Goal: Task Accomplishment & Management: Manage account settings

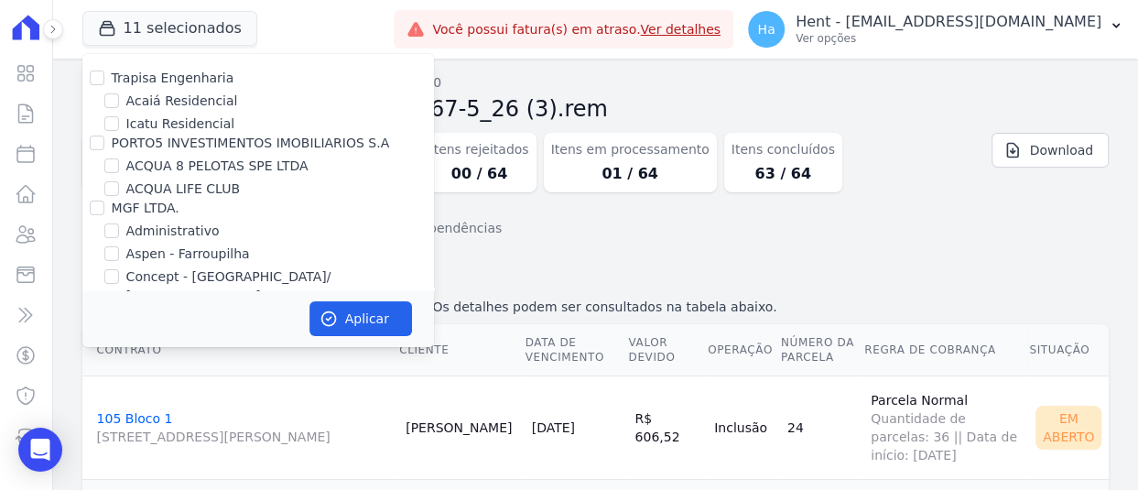
scroll to position [2160, 0]
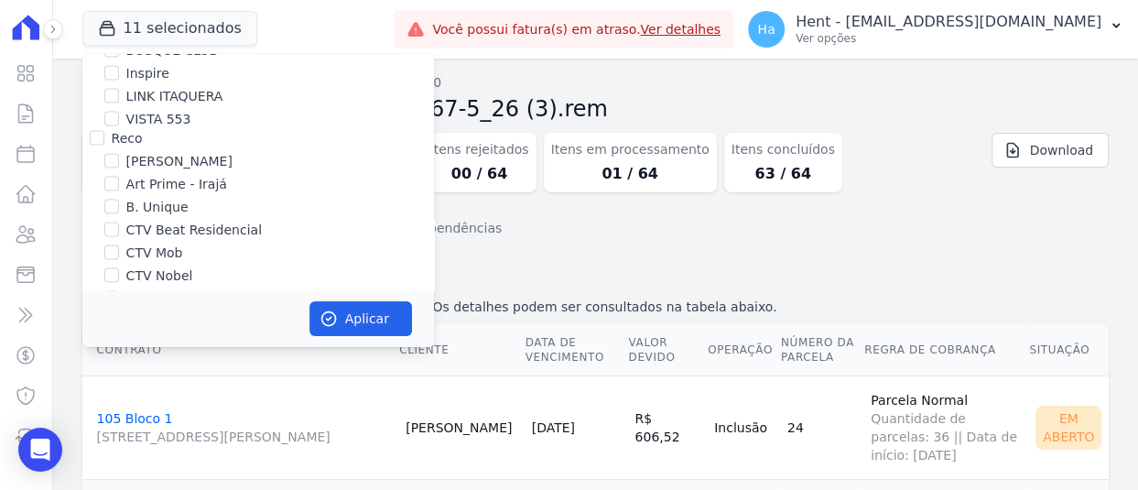
click at [108, 314] on input "CTV Vitória" at bounding box center [111, 321] width 15 height 15
checkbox input "false"
click at [104, 268] on input "CTV Nobel" at bounding box center [111, 275] width 15 height 15
checkbox input "true"
click at [330, 300] on div "Aplicar" at bounding box center [258, 318] width 352 height 57
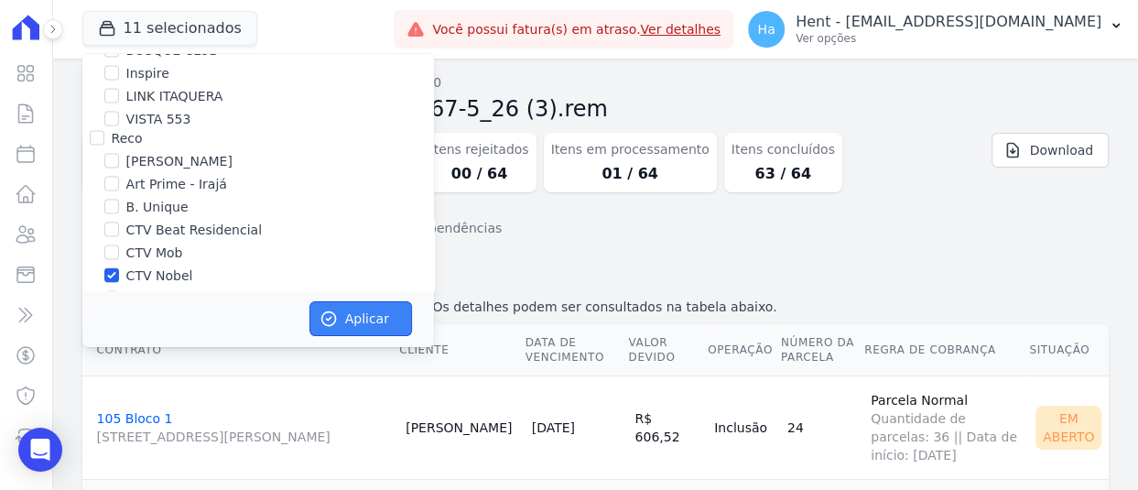
click at [336, 319] on icon "button" at bounding box center [328, 318] width 18 height 18
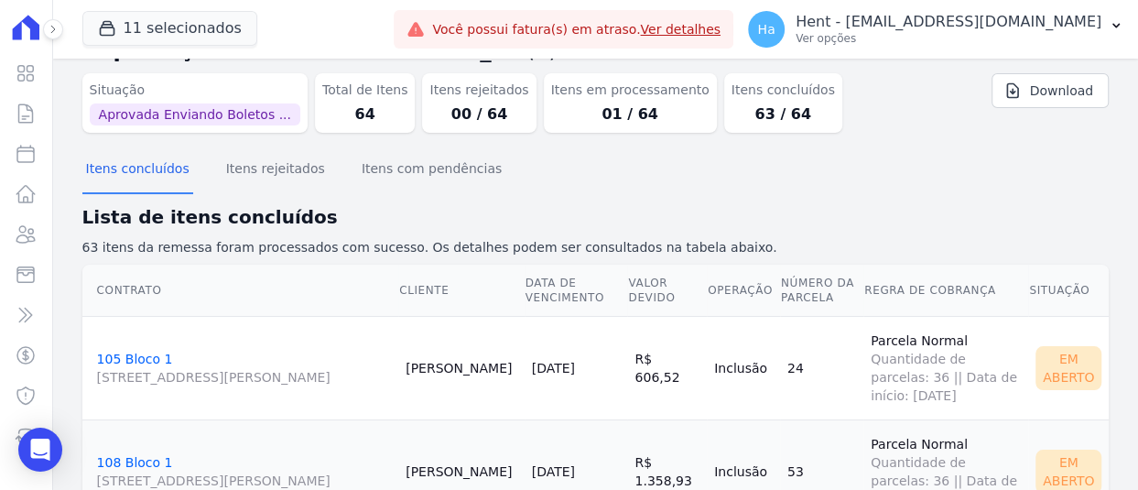
scroll to position [92, 0]
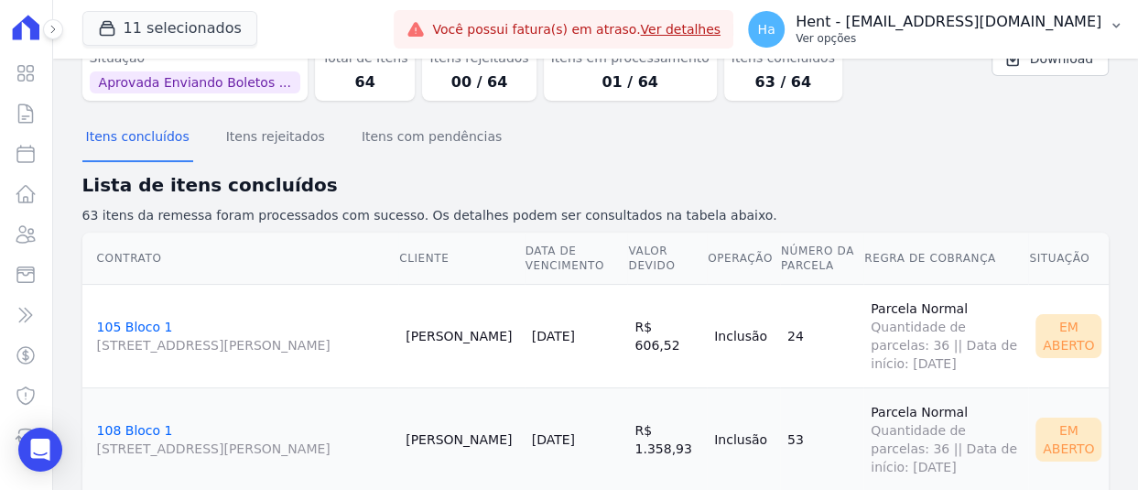
click at [915, 14] on p "Hent - [EMAIL_ADDRESS][DOMAIN_NAME]" at bounding box center [949, 22] width 306 height 18
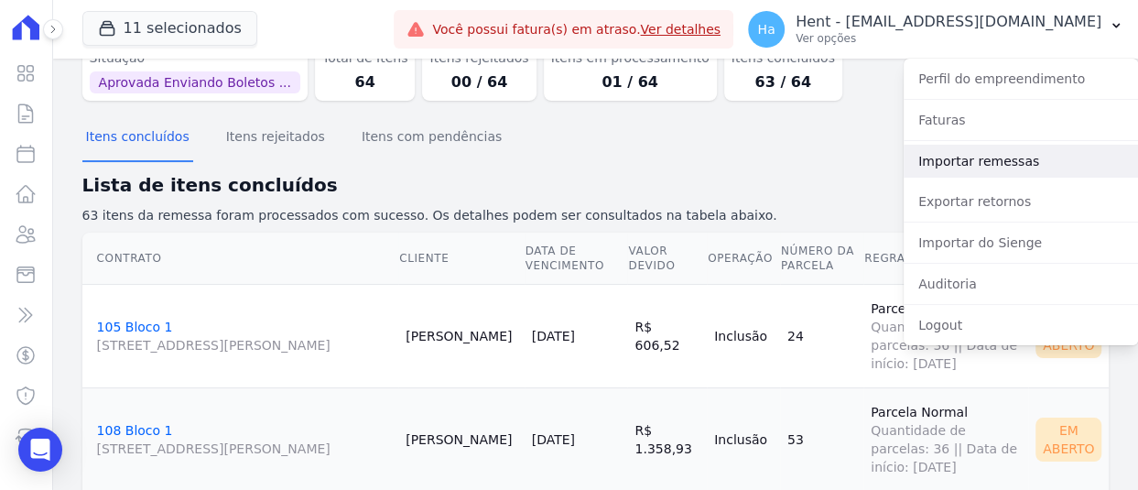
click at [971, 163] on link "Importar remessas" at bounding box center [1021, 161] width 234 height 33
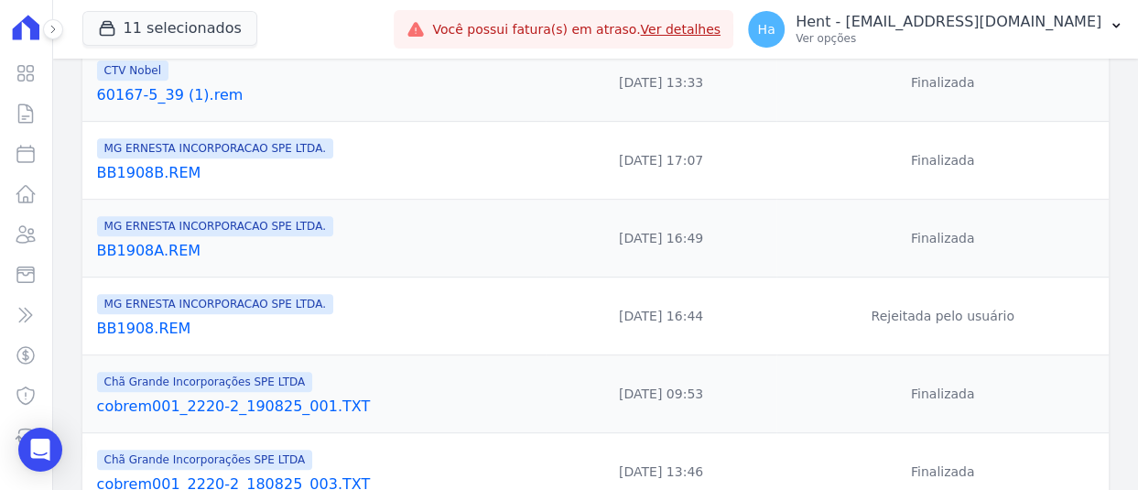
scroll to position [549, 0]
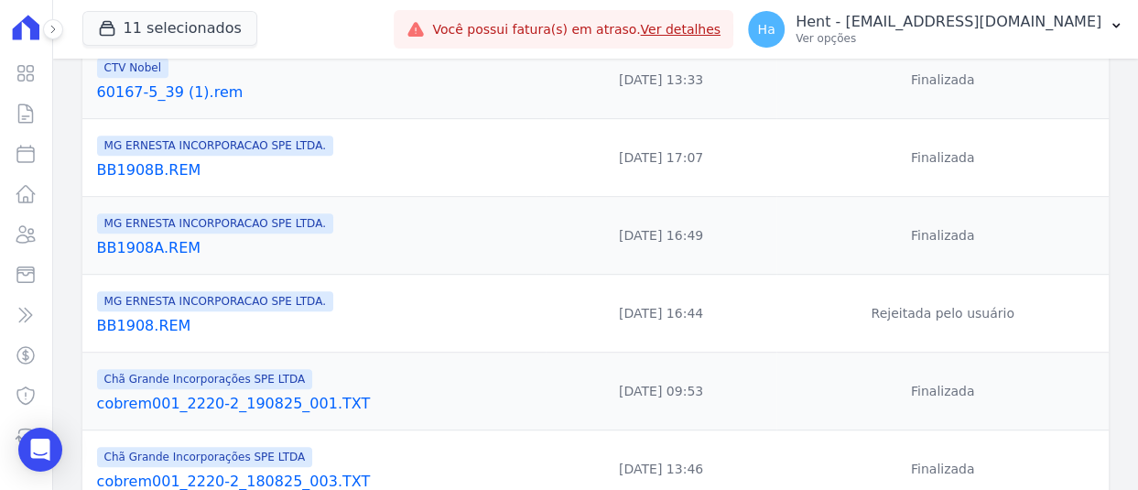
click at [168, 84] on link "60167-5_39 (1).rem" at bounding box center [317, 92] width 441 height 22
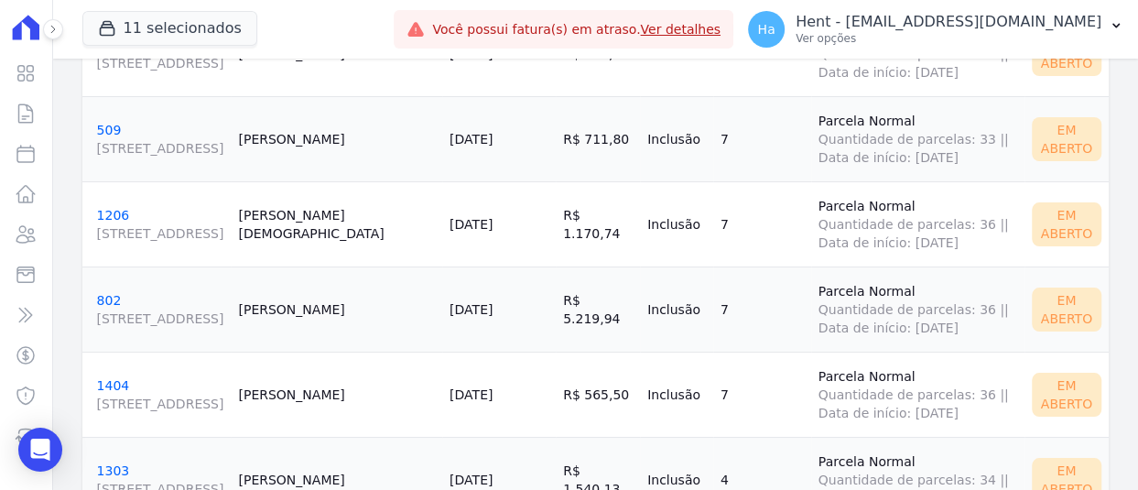
scroll to position [5332, 0]
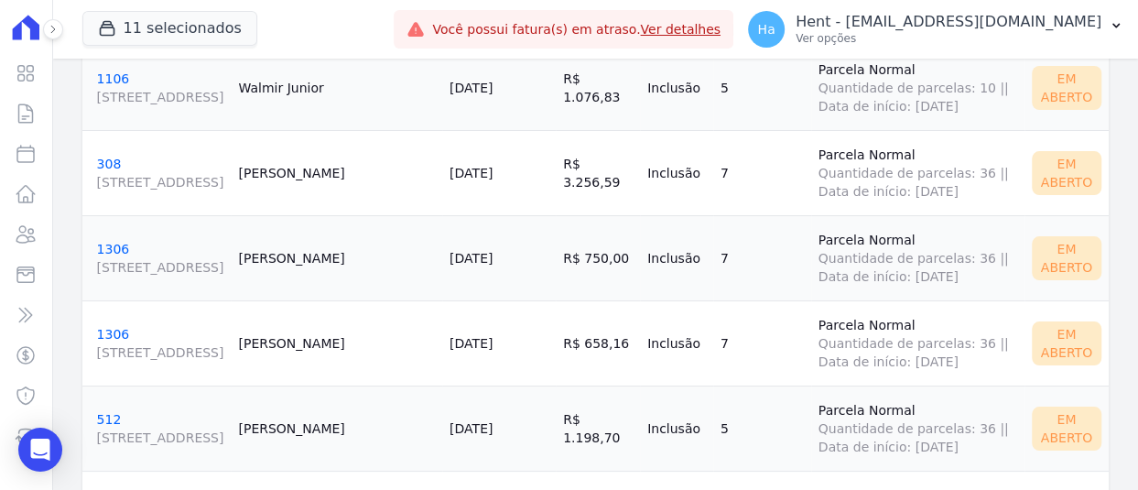
click at [111, 253] on link "1306 Estrada de Jacarepaguá, 7221, Freguesia (Jacarepaguá)" at bounding box center [160, 259] width 127 height 35
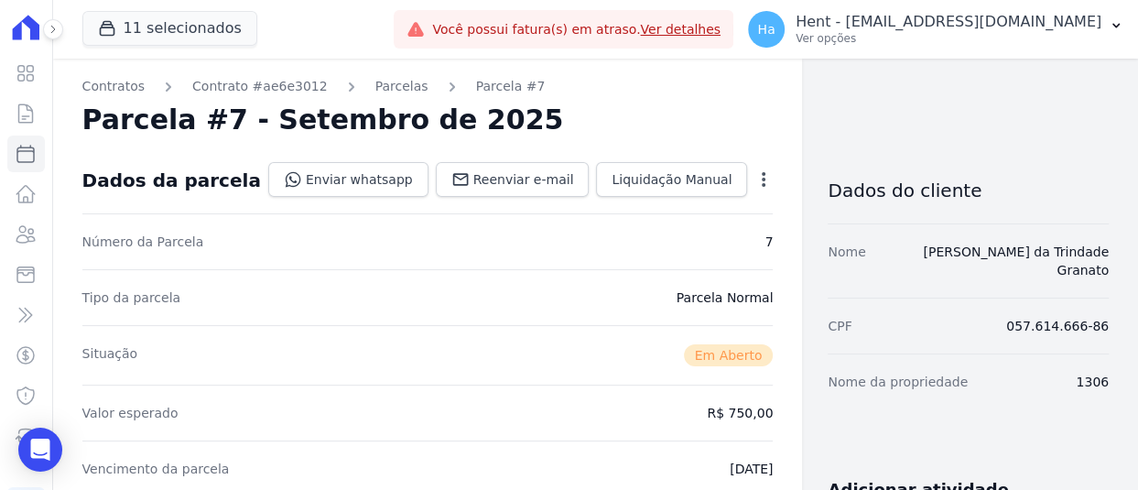
click at [754, 171] on icon "button" at bounding box center [763, 179] width 18 height 18
click at [623, 237] on link "Cancelar Cobrança" at bounding box center [684, 237] width 161 height 33
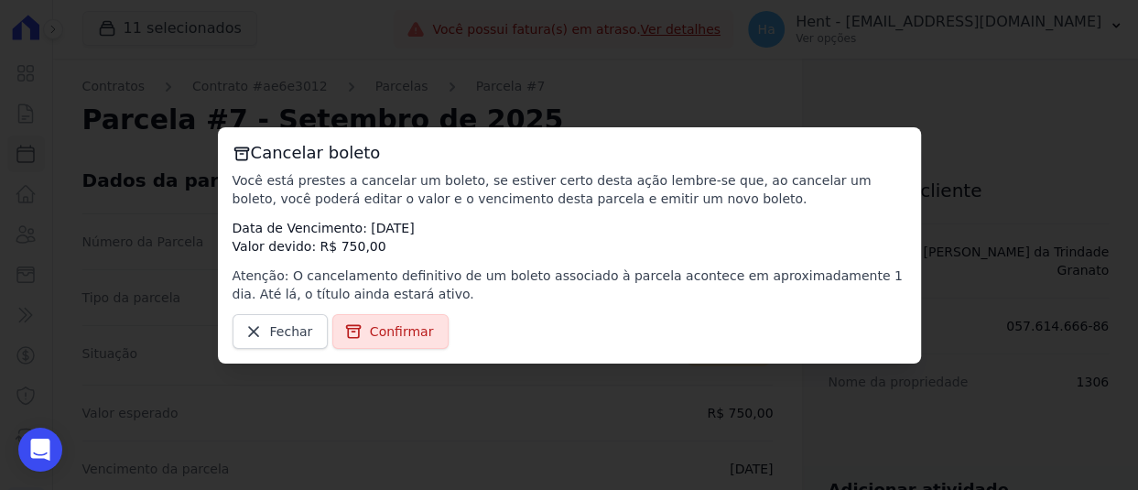
click at [332, 395] on div "Cancelar boleto Você está prestes a cancelar um boleto, se estiver certo desta …" at bounding box center [569, 245] width 1138 height 490
click at [265, 327] on link "Fechar" at bounding box center [281, 331] width 96 height 35
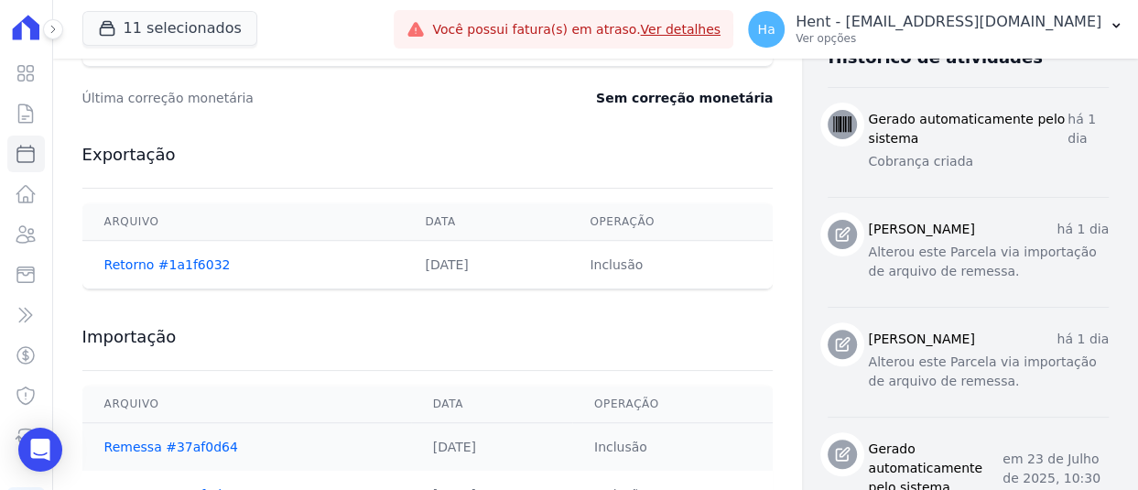
scroll to position [732, 0]
click at [157, 443] on link "Remessa #37af0d64" at bounding box center [171, 445] width 134 height 15
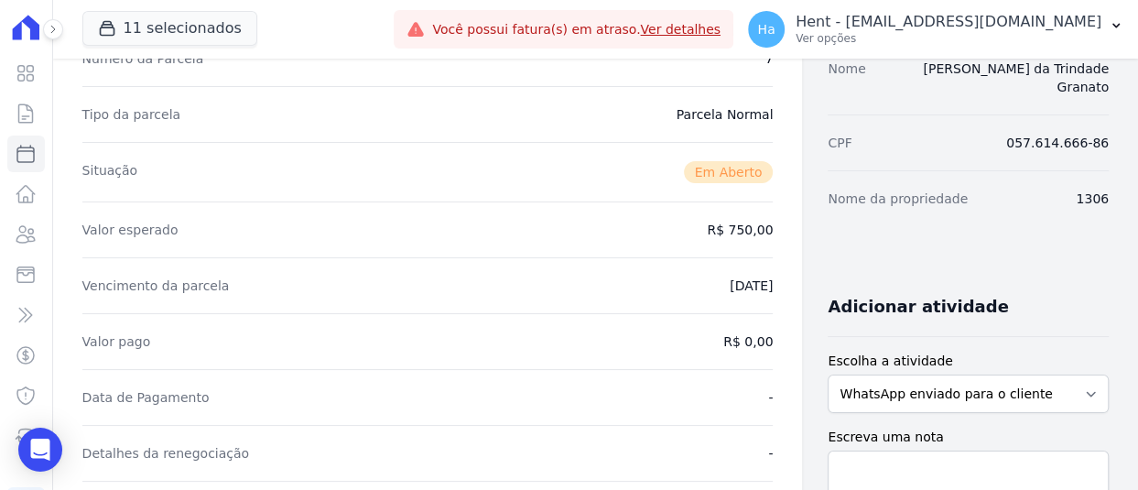
scroll to position [0, 0]
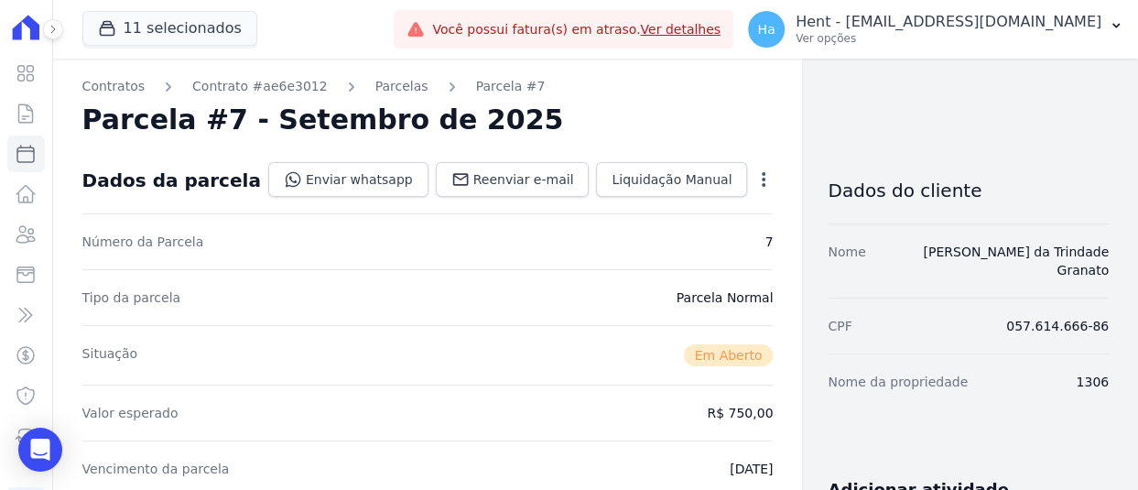
click at [762, 179] on icon "button" at bounding box center [764, 179] width 4 height 15
click at [604, 245] on link "Cancelar Cobrança" at bounding box center [684, 237] width 161 height 33
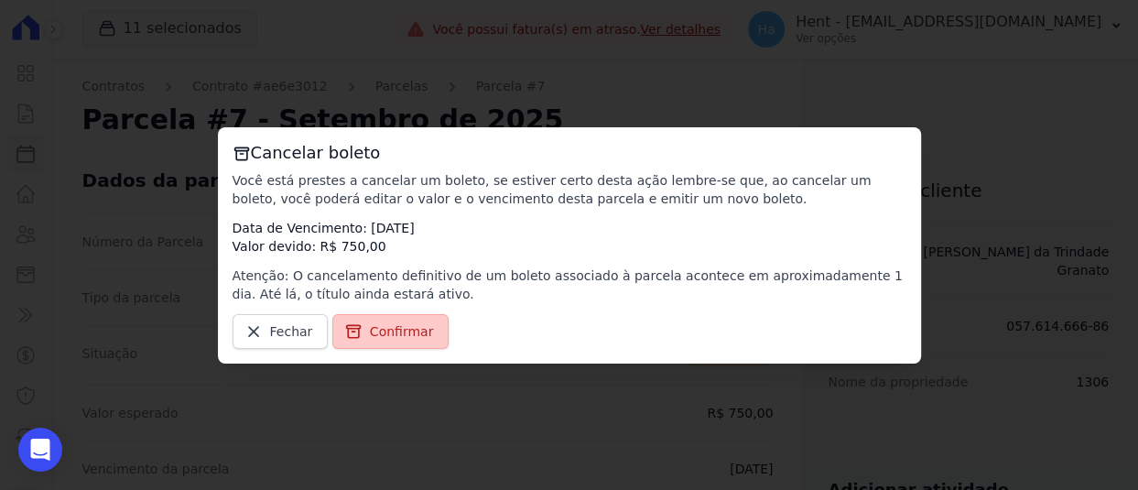
click at [391, 337] on span "Confirmar" at bounding box center [402, 331] width 64 height 18
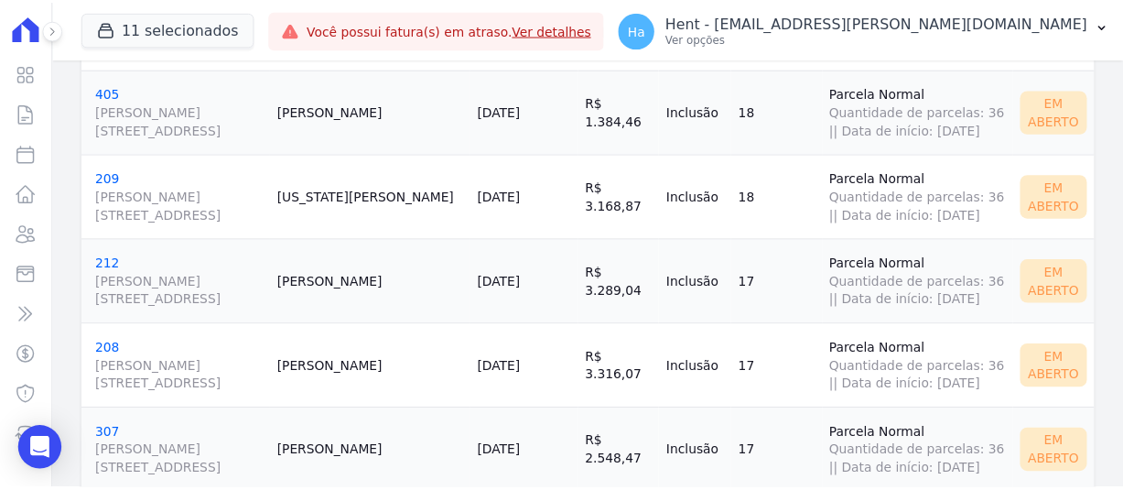
scroll to position [5332, 0]
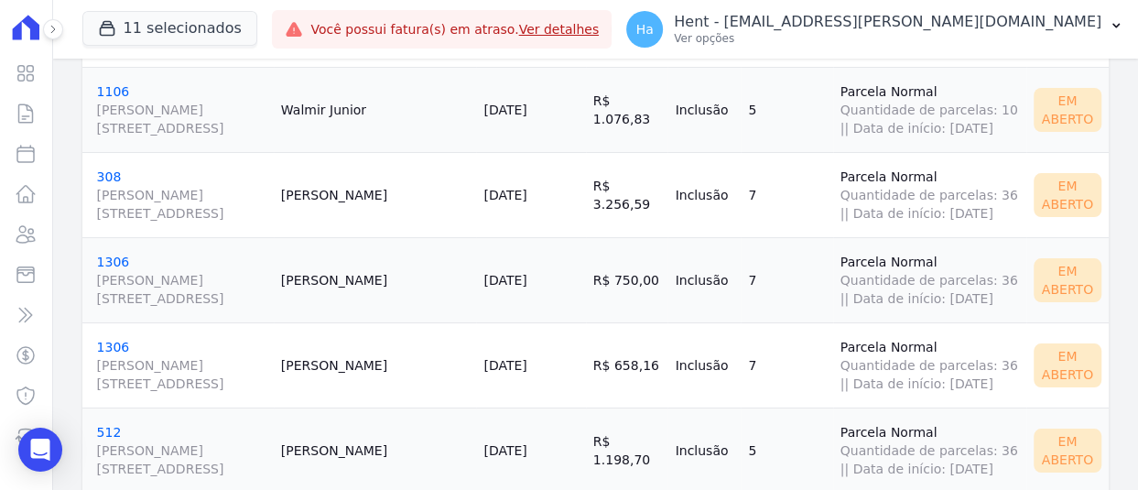
click at [110, 344] on link "1306 Estrada de Jacarepaguá, 7221, Freguesia (Jacarepaguá)" at bounding box center [181, 366] width 169 height 53
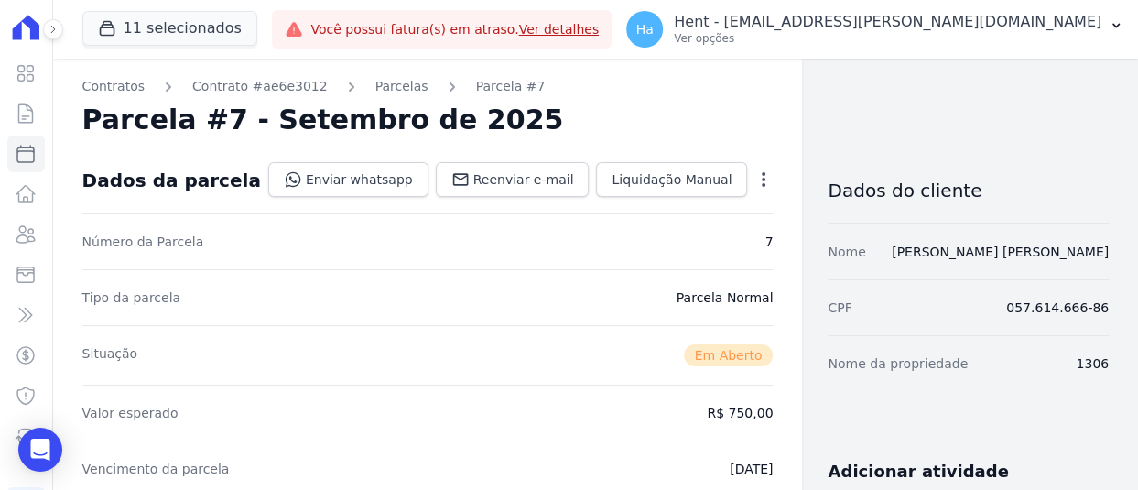
click at [754, 179] on icon "button" at bounding box center [763, 179] width 18 height 18
click at [626, 243] on link "Cancelar Cobrança" at bounding box center [684, 237] width 161 height 33
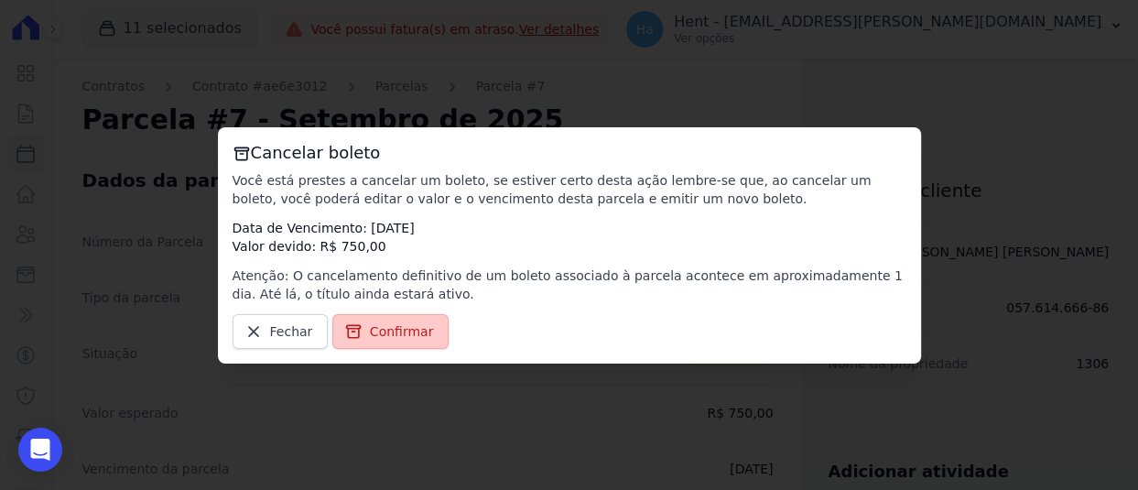
click at [390, 324] on span "Confirmar" at bounding box center [402, 331] width 64 height 18
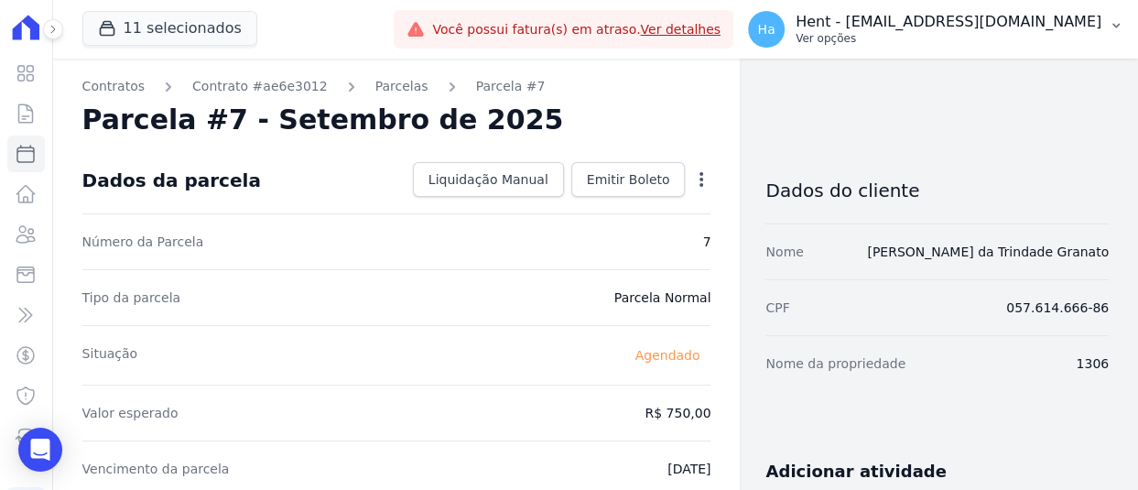
click at [998, 29] on p "Hent - [EMAIL_ADDRESS][DOMAIN_NAME]" at bounding box center [949, 22] width 306 height 18
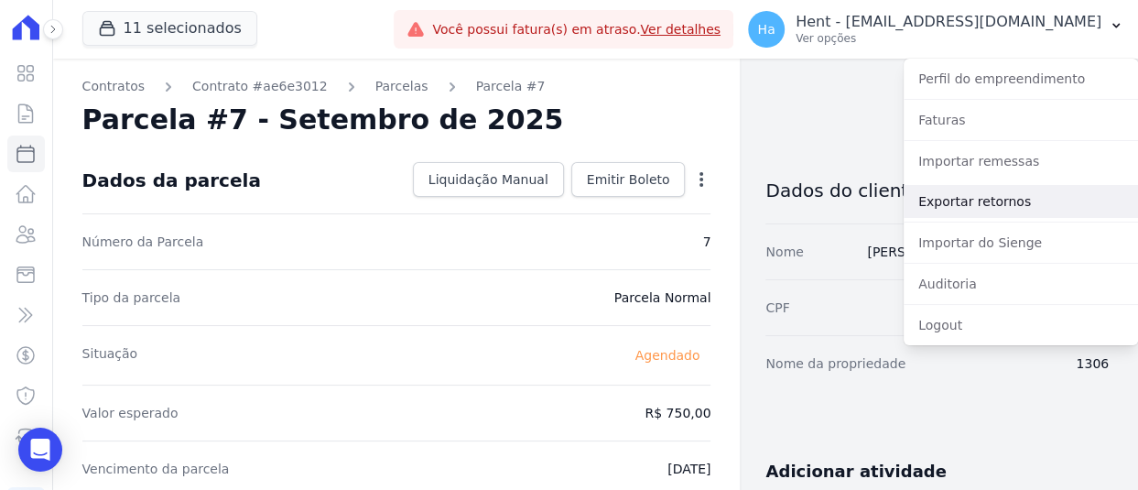
click at [985, 200] on link "Exportar retornos" at bounding box center [1021, 201] width 234 height 33
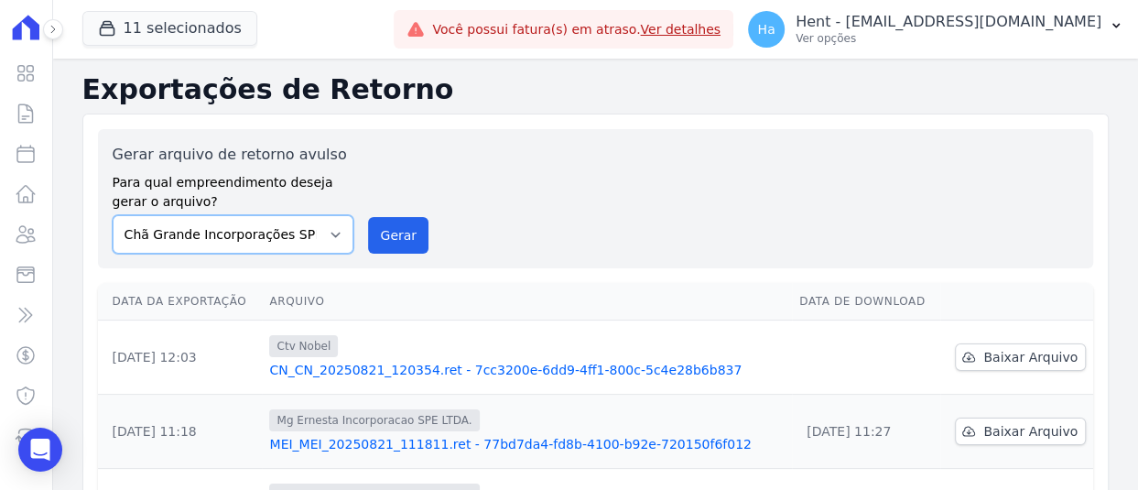
click at [306, 233] on select "Acaiá Residencial ACQUA 8 PELOTAS SPE LTDA ACQUA LIFE CLUB Administrativo AGILE…" at bounding box center [234, 234] width 242 height 38
select select "99ecfb74-b06a-4265-b540-74287d60a3a4"
click at [113, 215] on select "Acaiá Residencial ACQUA 8 PELOTAS SPE LTDA ACQUA LIFE CLUB Administrativo AGILE…" at bounding box center [234, 234] width 242 height 38
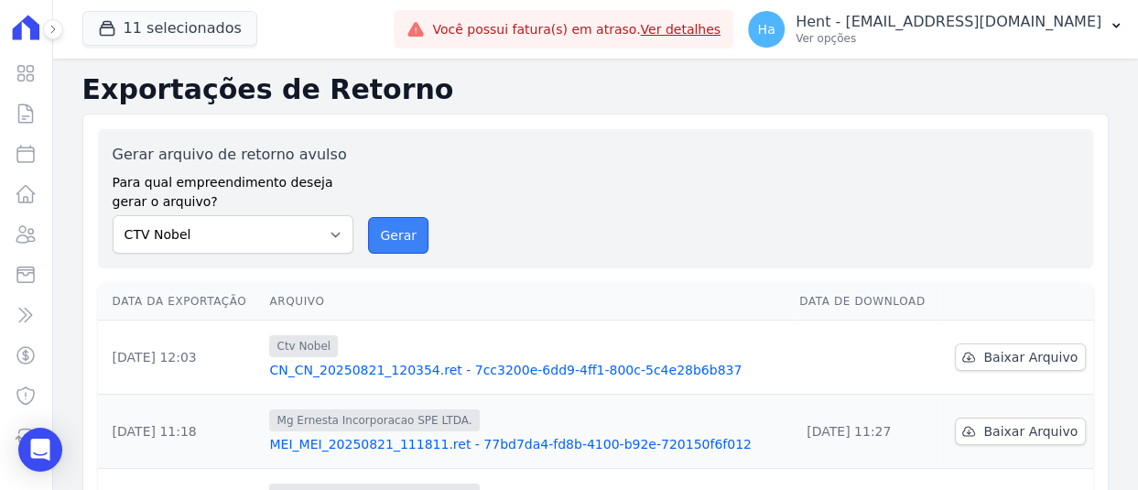
click at [401, 237] on button "Gerar" at bounding box center [398, 235] width 60 height 37
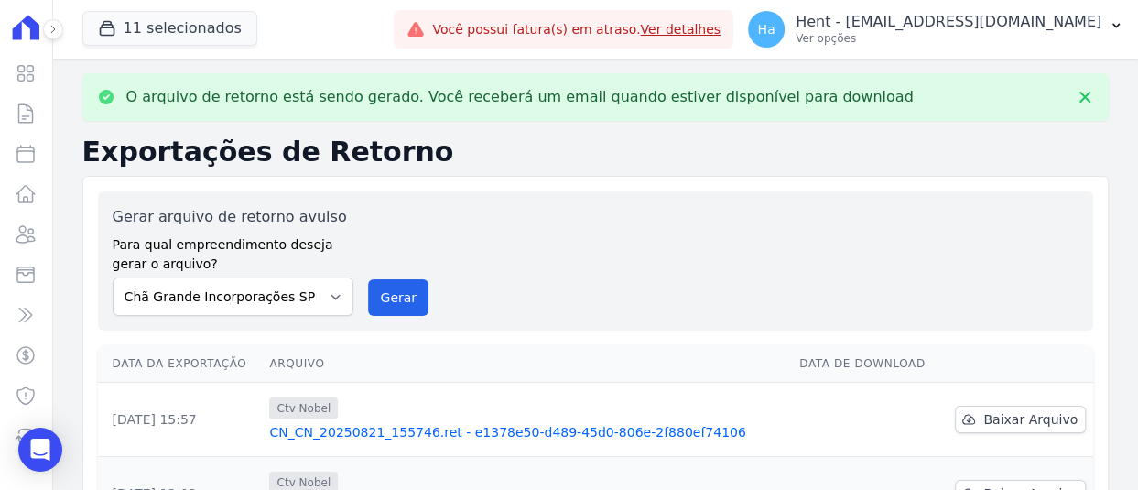
click at [599, 428] on link "CN_CN_20250821_155746.ret - e1378e50-d489-45d0-806e-2f880ef74106" at bounding box center [526, 432] width 515 height 18
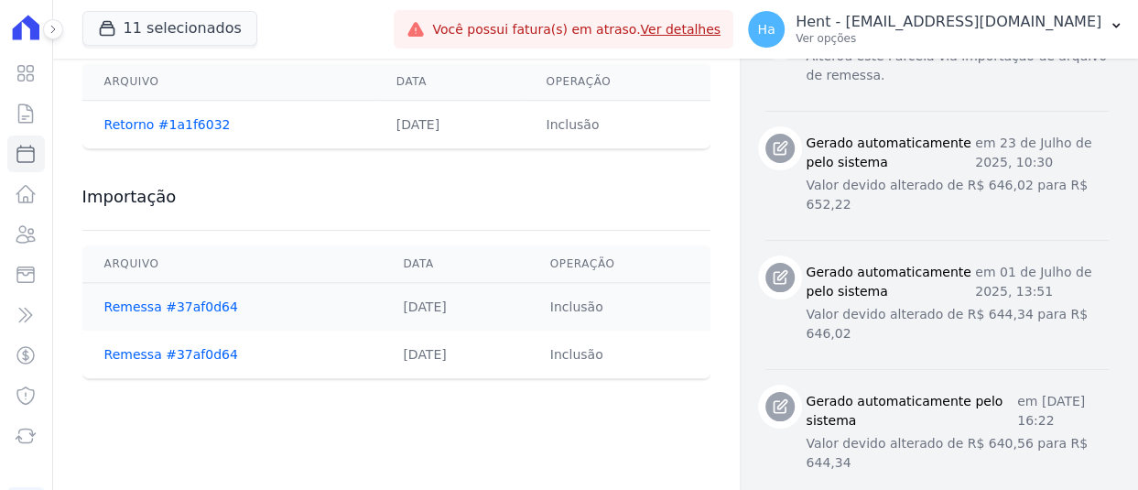
scroll to position [905, 0]
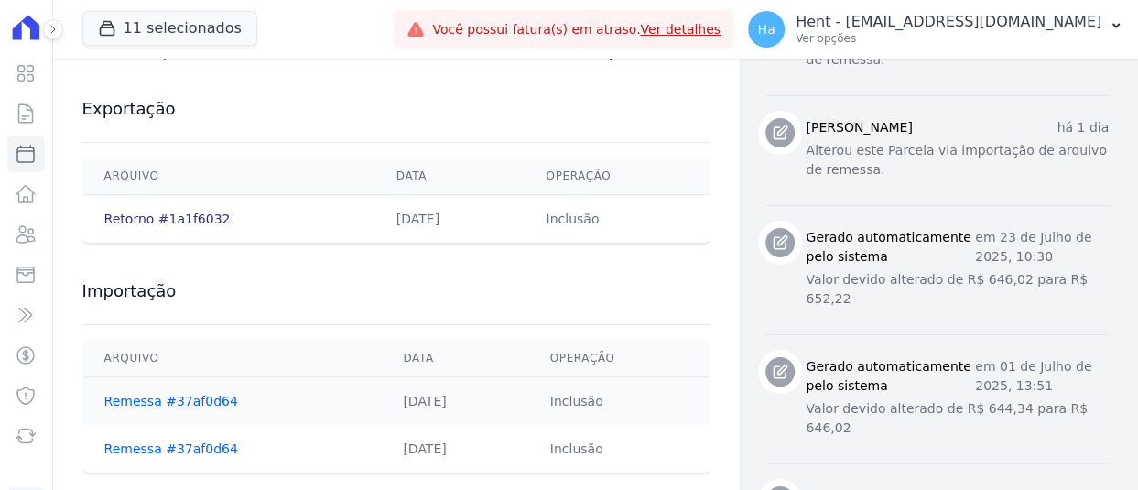
click at [169, 225] on link "Retorno #1a1f6032" at bounding box center [167, 218] width 126 height 15
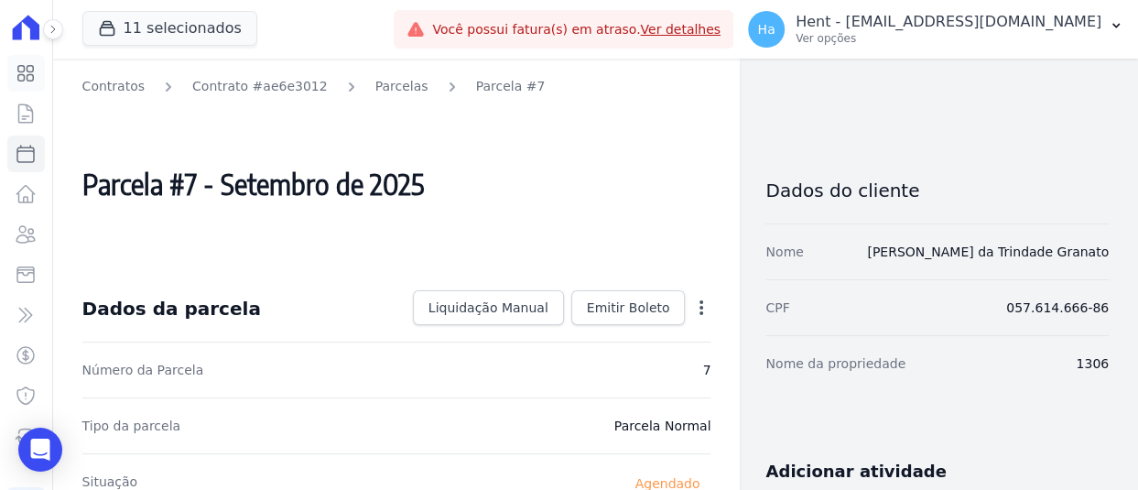
scroll to position [549, 0]
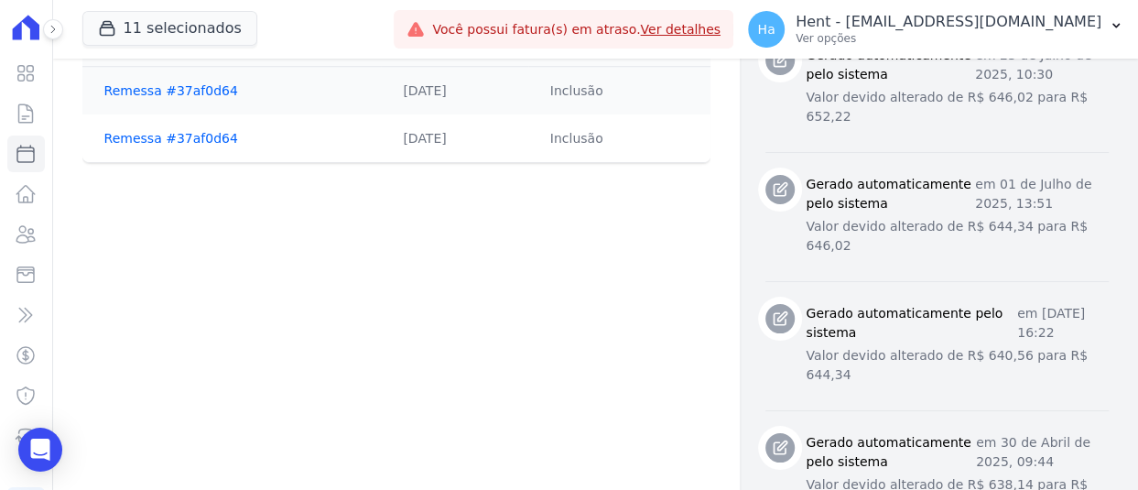
scroll to position [904, 0]
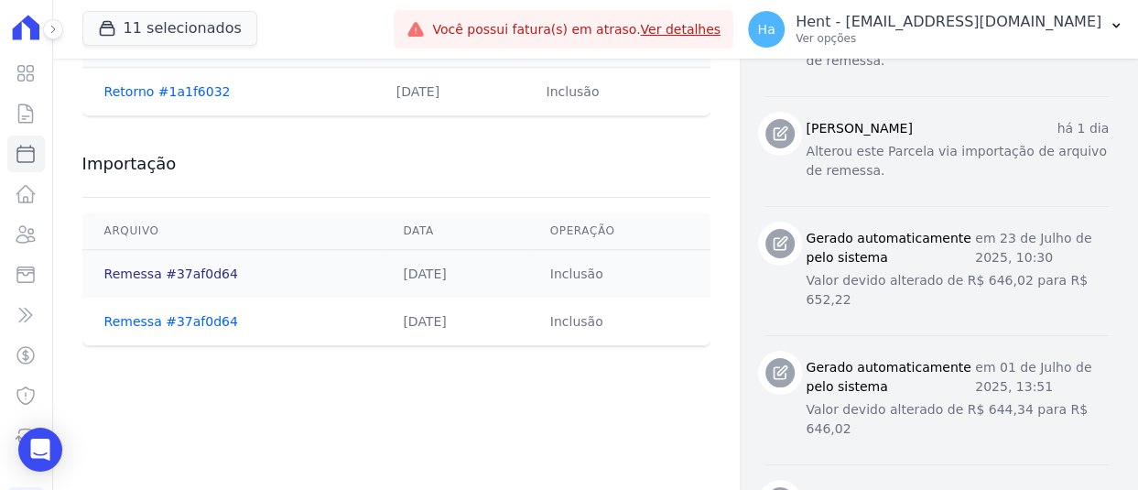
click at [174, 270] on link "Remessa #37af0d64" at bounding box center [171, 273] width 134 height 15
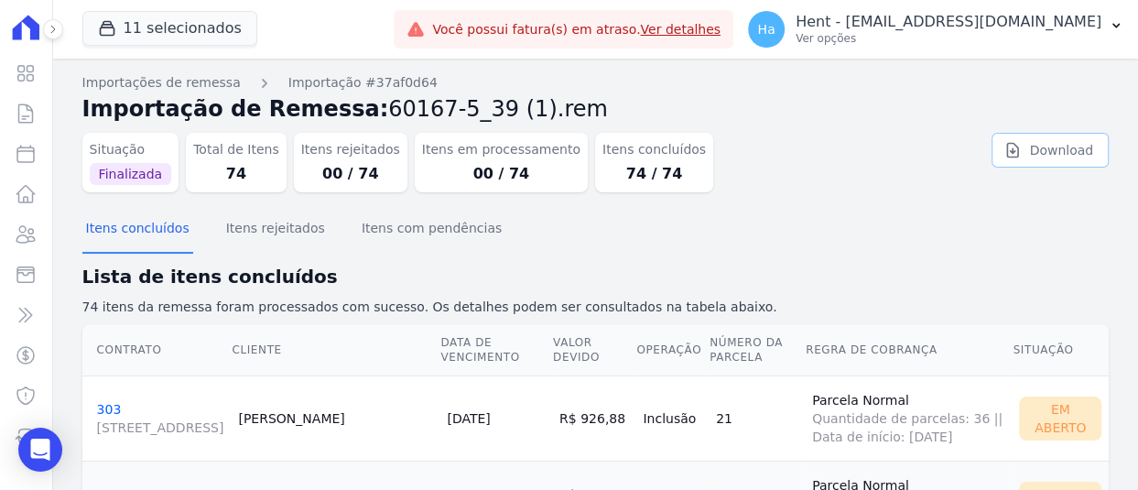
click at [1052, 164] on link "Download" at bounding box center [1049, 150] width 117 height 35
click at [958, 30] on p "Hent - [EMAIL_ADDRESS][DOMAIN_NAME]" at bounding box center [949, 22] width 306 height 18
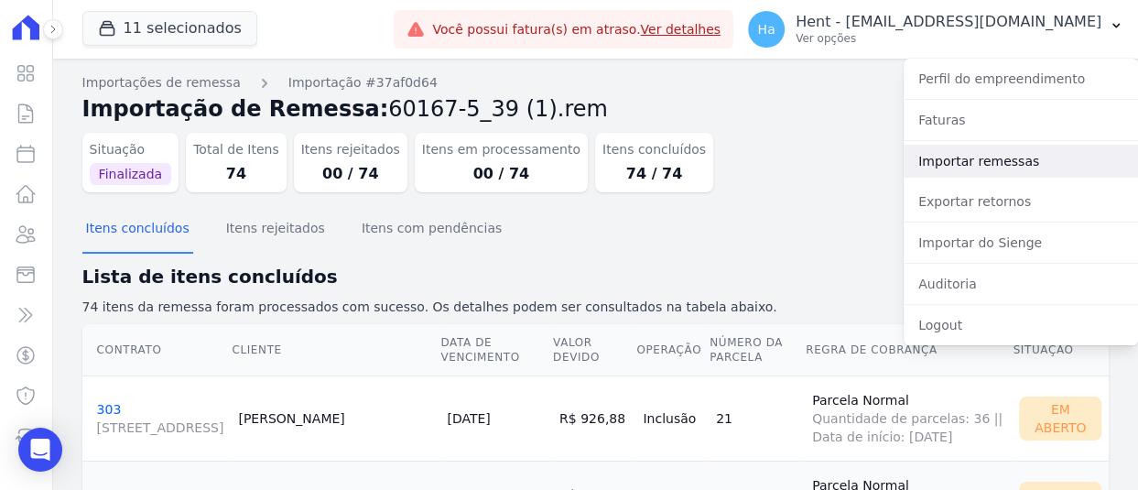
click at [948, 160] on link "Importar remessas" at bounding box center [1021, 161] width 234 height 33
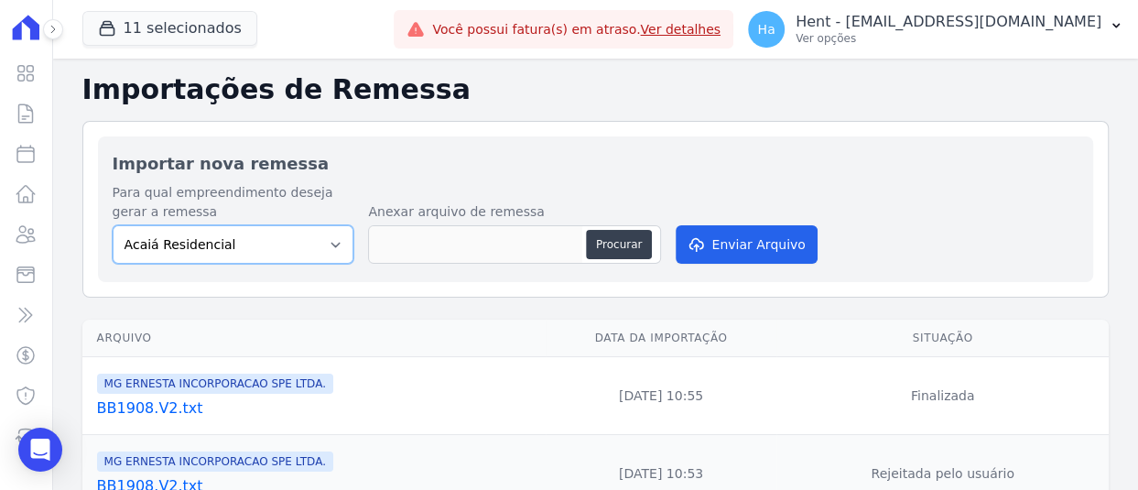
drag, startPoint x: 248, startPoint y: 244, endPoint x: 244, endPoint y: 233, distance: 11.9
click at [248, 244] on select "Acaiá Residencial Administrativo AGILE ELOI MENDES SPE SA Agile Pavican São Lou…" at bounding box center [234, 244] width 242 height 38
select select "99ecfb74-b06a-4265-b540-74287d60a3a4"
click at [113, 225] on select "Acaiá Residencial Administrativo AGILE ELOI MENDES SPE SA Agile Pavican São Lou…" at bounding box center [234, 244] width 242 height 38
click at [604, 251] on button "Procurar" at bounding box center [619, 244] width 66 height 29
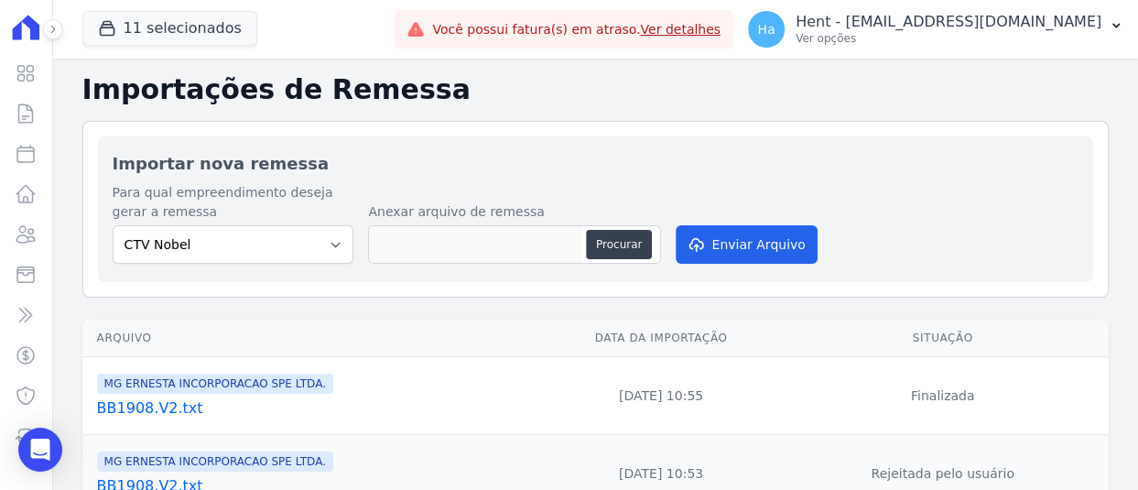
type input "60167-5_39.V2.txt"
click at [815, 246] on div "Para qual empreendimento deseja gerar a remessa Acaiá Residencial Administrativ…" at bounding box center [596, 225] width 966 height 84
click at [763, 245] on button "Enviar Arquivo" at bounding box center [746, 244] width 141 height 38
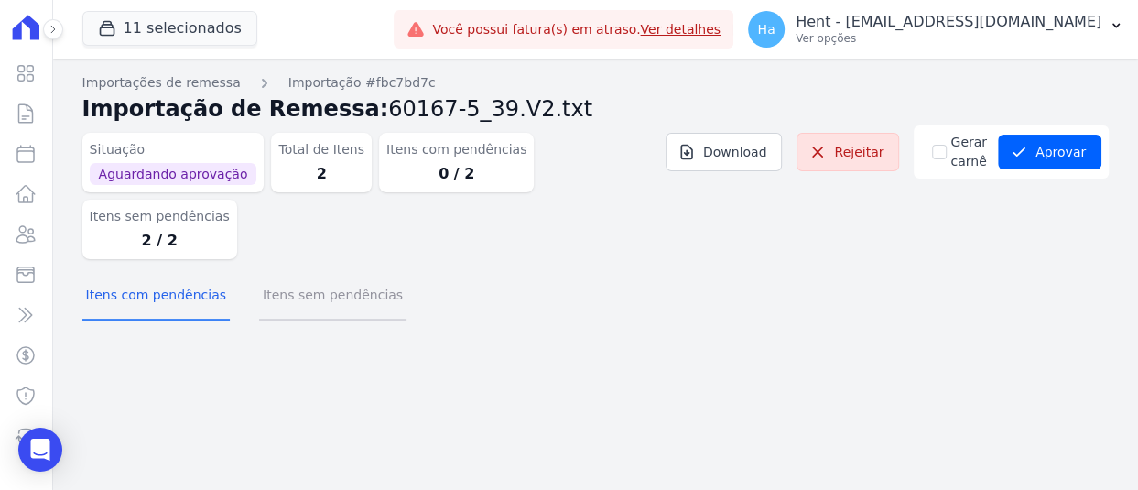
click at [276, 273] on button "Itens sem pendências" at bounding box center [332, 297] width 147 height 48
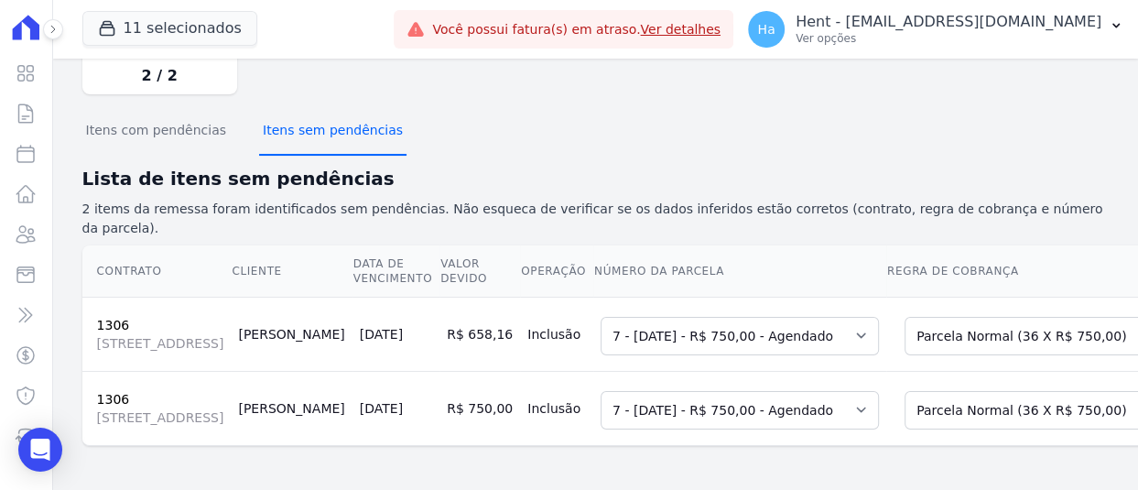
scroll to position [224, 0]
click at [904, 391] on select "Selecione uma Nova Parcela Avulsa Parcela Avulsa Existente Outros (1 X R$ 10.50…" at bounding box center [1057, 410] width 306 height 38
click at [593, 297] on td "Selecione uma 7 - 10/09/2025 - R$ 750,00 - Agendado 8 - 10/10/2025 - R$ 750,00 …" at bounding box center [739, 334] width 293 height 74
click at [912, 317] on select "Selecione uma Nova Parcela Avulsa Parcela Avulsa Existente Outros (1 X R$ 10.50…" at bounding box center [1057, 336] width 306 height 38
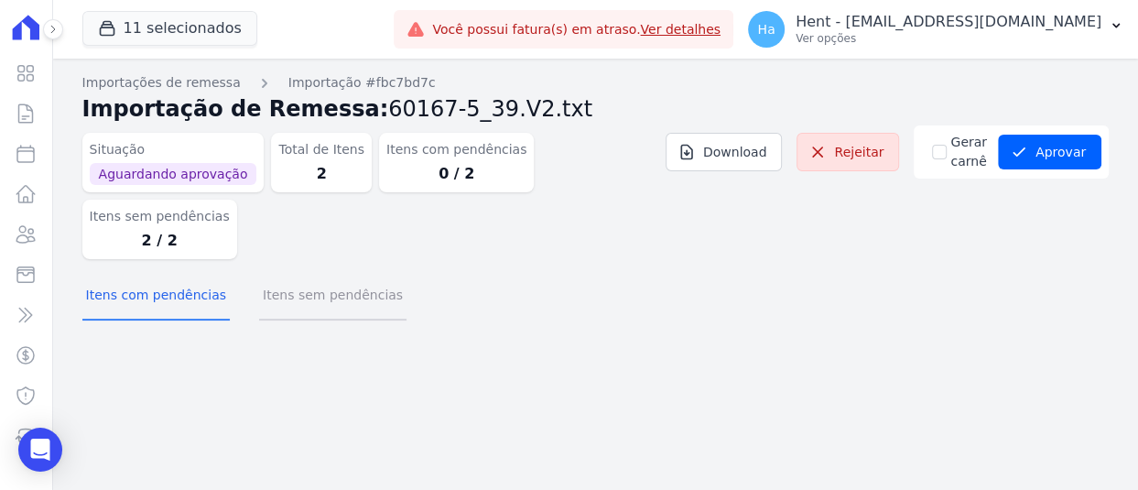
click at [289, 273] on button "Itens sem pendências" at bounding box center [332, 297] width 147 height 48
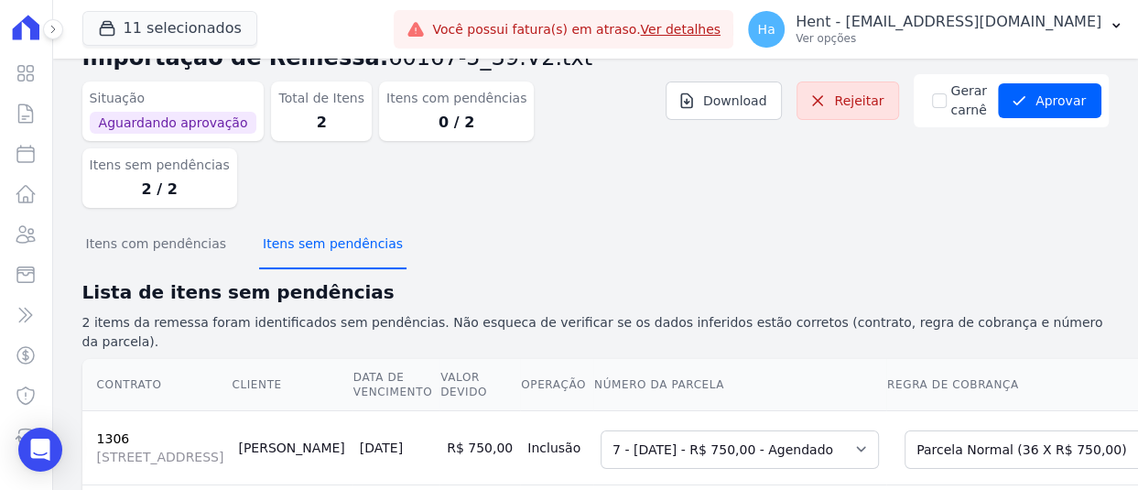
scroll to position [41, 0]
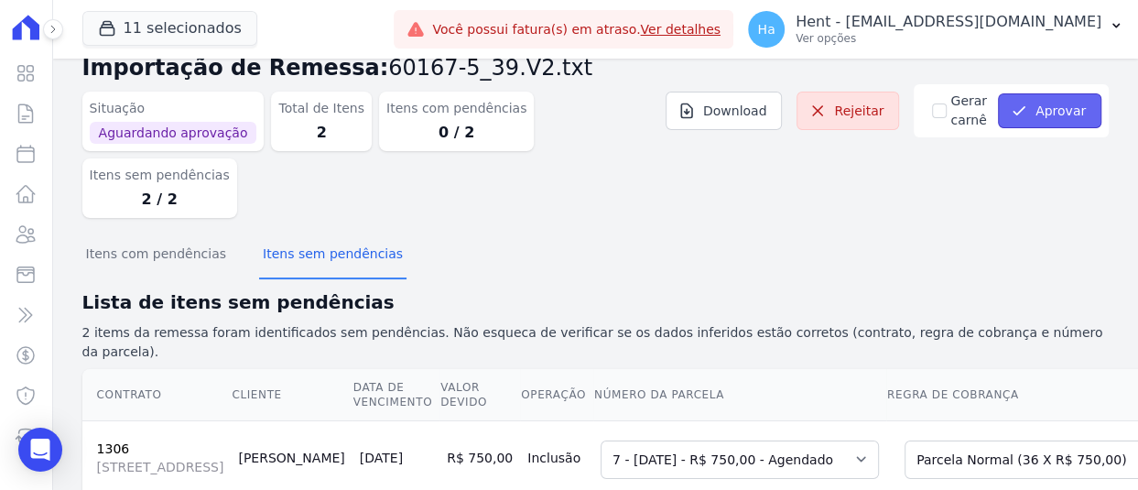
click at [1022, 118] on button "Aprovar" at bounding box center [1049, 110] width 103 height 35
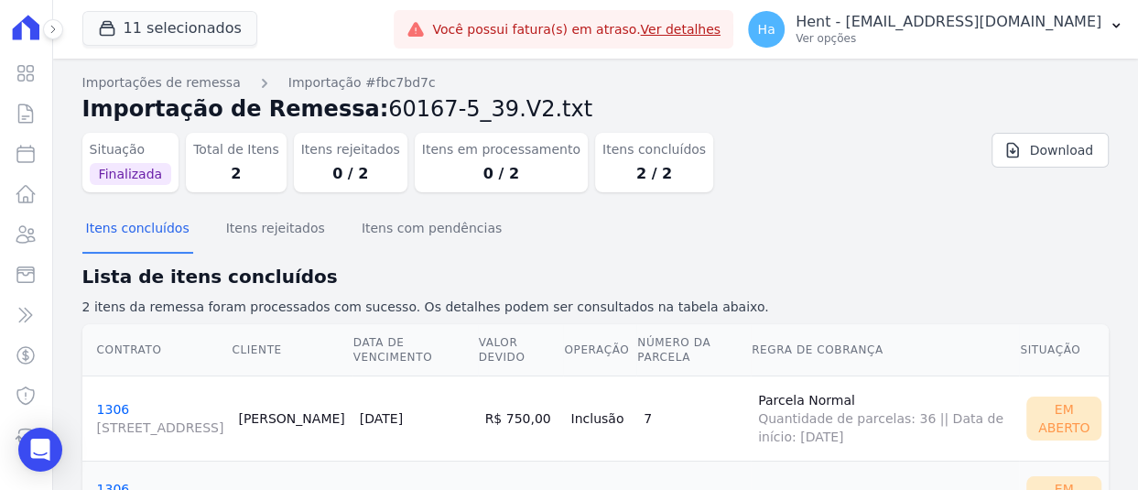
scroll to position [101, 0]
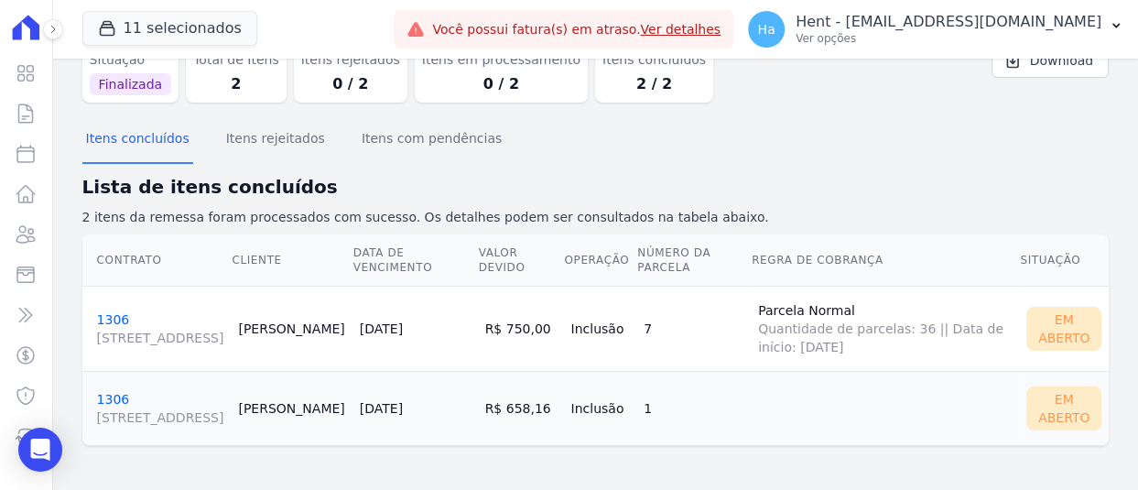
click at [105, 312] on link "1306 Estrada de Jacarepaguá, 7221, Freguesia (Jacarepaguá)" at bounding box center [160, 329] width 127 height 35
click at [114, 392] on link "1306 Estrada de Jacarepaguá, 7221, Freguesia (Jacarepaguá)" at bounding box center [160, 409] width 127 height 35
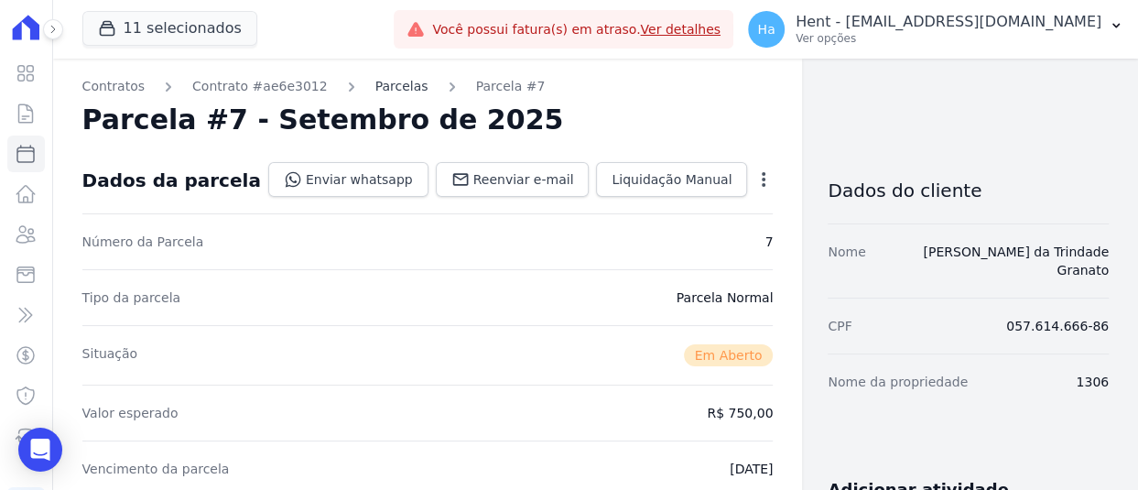
click at [375, 81] on link "Parcelas" at bounding box center [401, 86] width 53 height 19
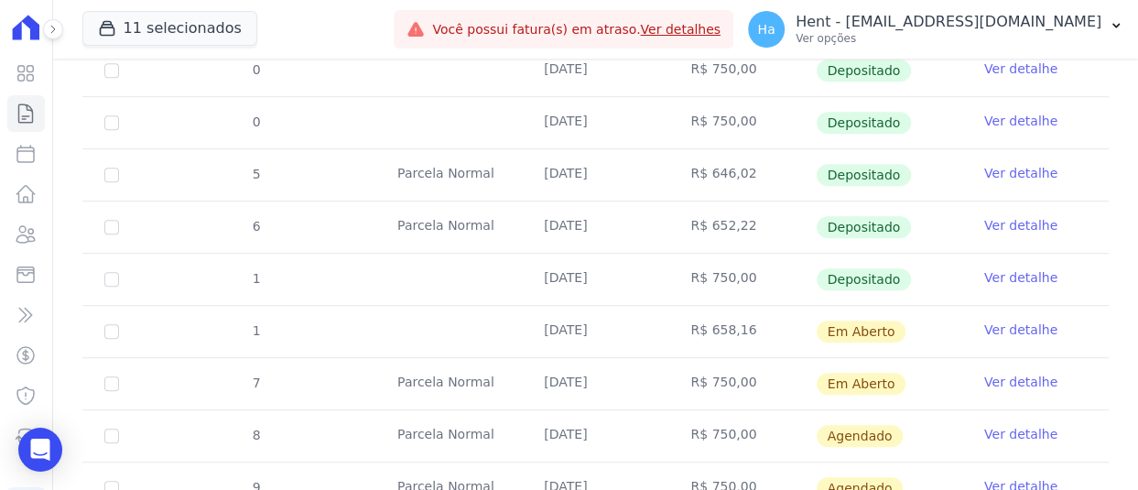
scroll to position [732, 0]
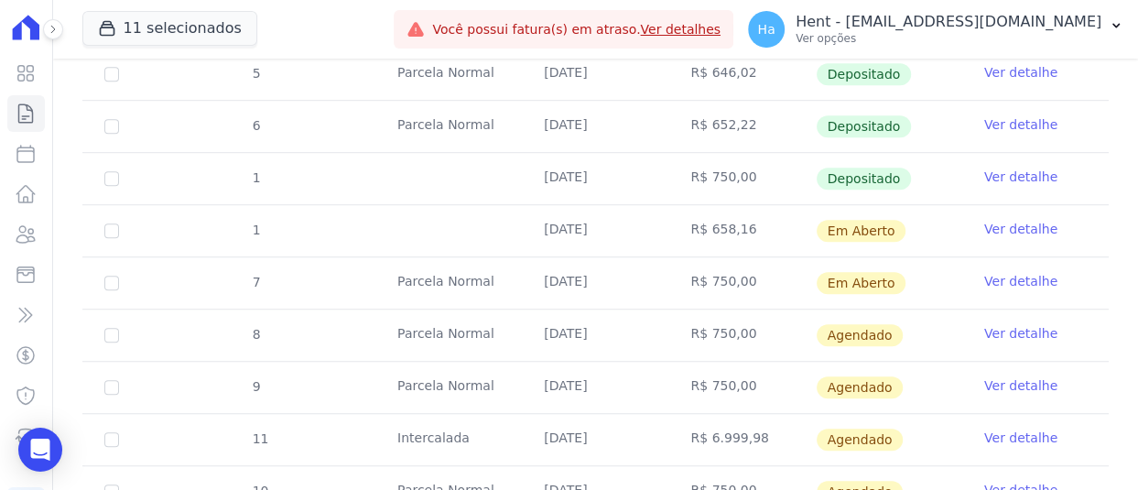
click at [993, 227] on link "Ver detalhe" at bounding box center [1020, 229] width 73 height 18
click at [1010, 272] on td "Ver detalhe" at bounding box center [1035, 282] width 146 height 51
click at [1009, 281] on link "Ver detalhe" at bounding box center [1020, 281] width 73 height 18
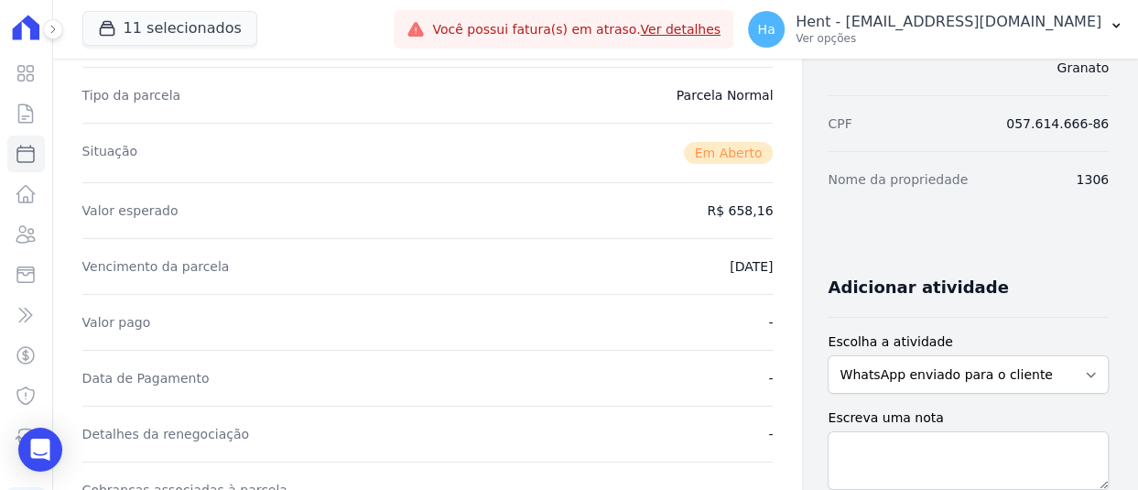
scroll to position [641, 0]
